Goal: Information Seeking & Learning: Check status

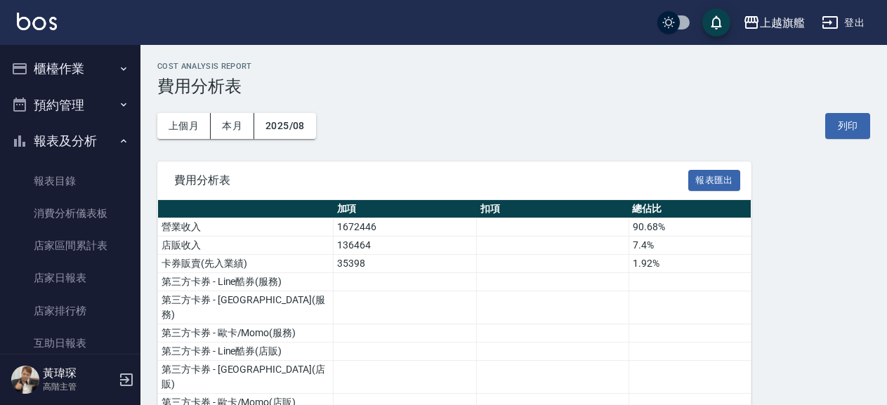
scroll to position [1284, 0]
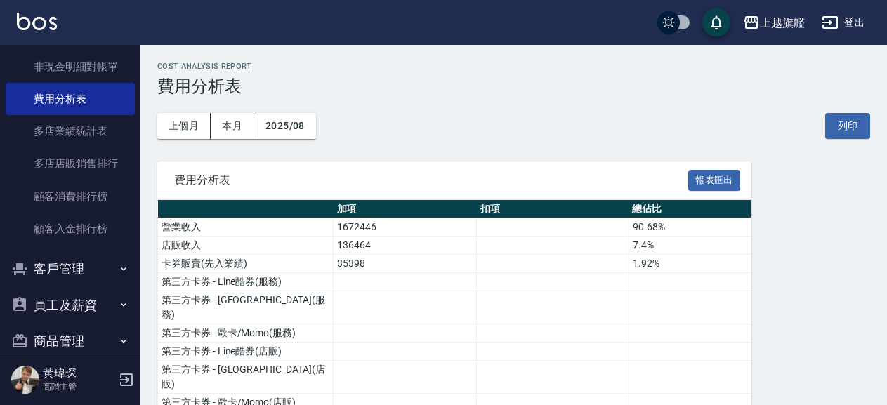
click at [433, 104] on div "上個月 本月 2025/08 列印" at bounding box center [513, 126] width 713 height 60
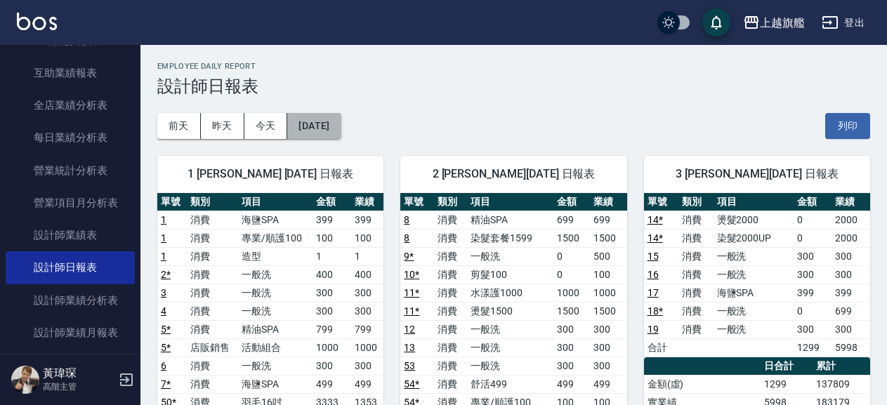
click at [341, 124] on button "[DATE]" at bounding box center [313, 126] width 53 height 26
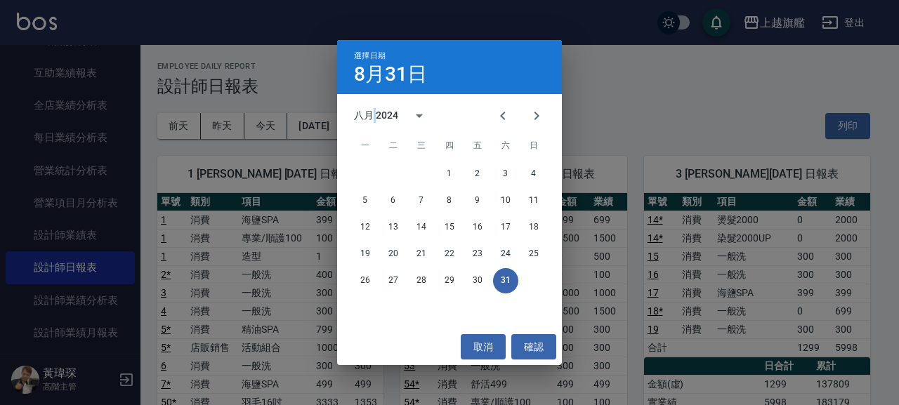
click at [375, 118] on div "八月 2024" at bounding box center [376, 115] width 44 height 15
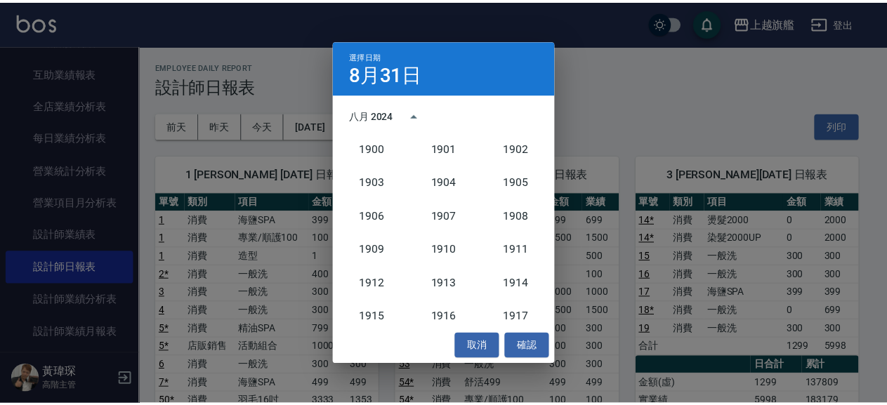
scroll to position [1301, 0]
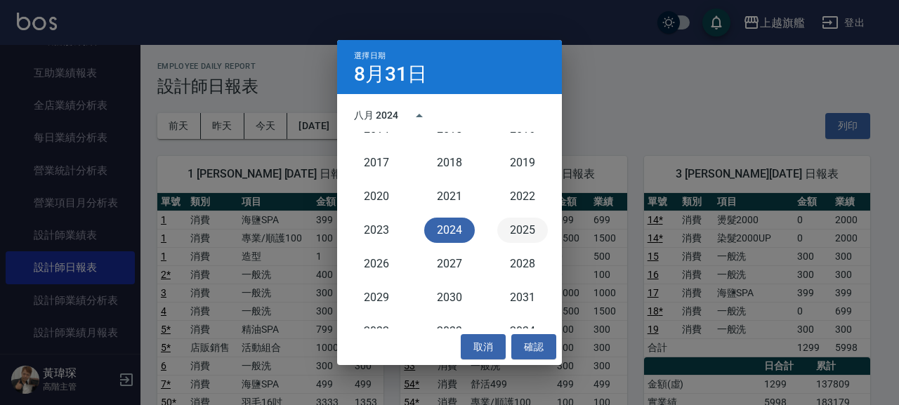
click at [497, 228] on button "2025" at bounding box center [522, 230] width 51 height 25
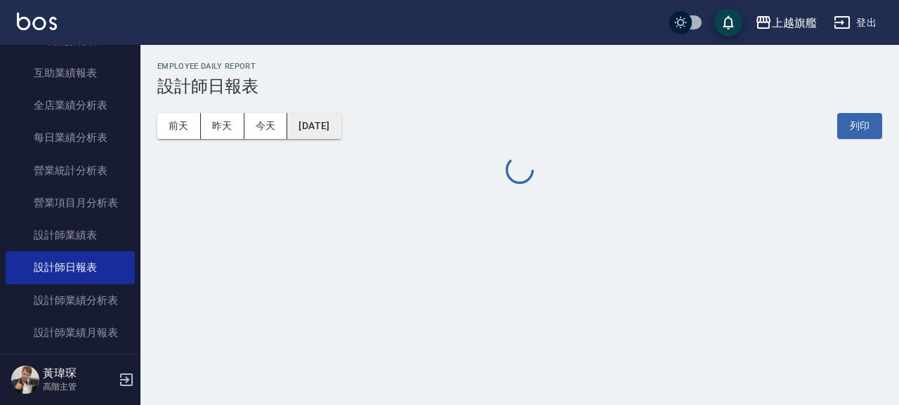
click at [311, 120] on button "[DATE]" at bounding box center [313, 126] width 53 height 26
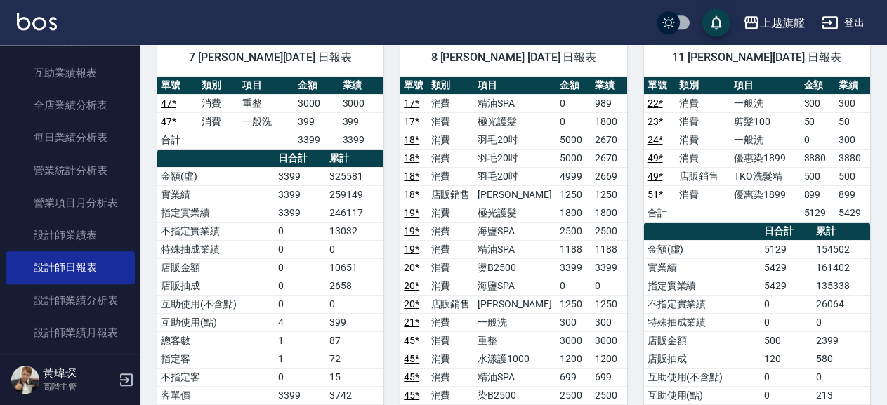
scroll to position [759, 0]
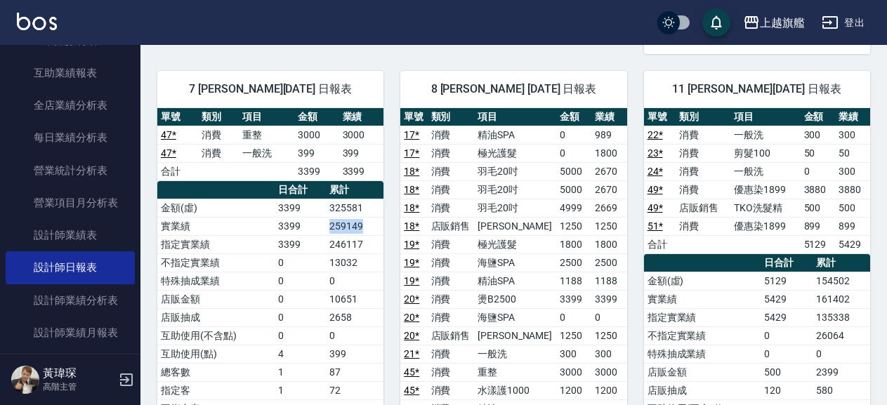
drag, startPoint x: 331, startPoint y: 223, endPoint x: 370, endPoint y: 224, distance: 39.3
click at [370, 224] on td "259149" at bounding box center [355, 226] width 58 height 18
click at [473, 288] on td "消費" at bounding box center [451, 281] width 46 height 18
